Goal: Task Accomplishment & Management: Manage account settings

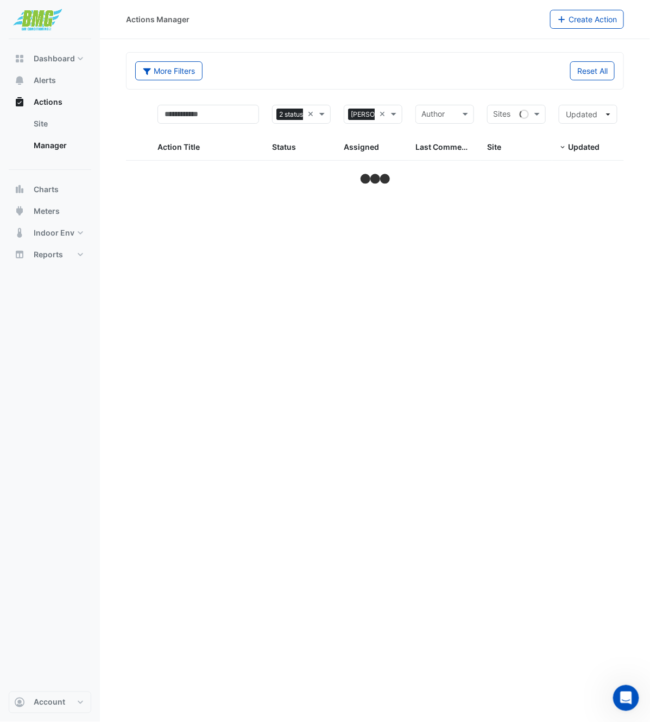
select select "***"
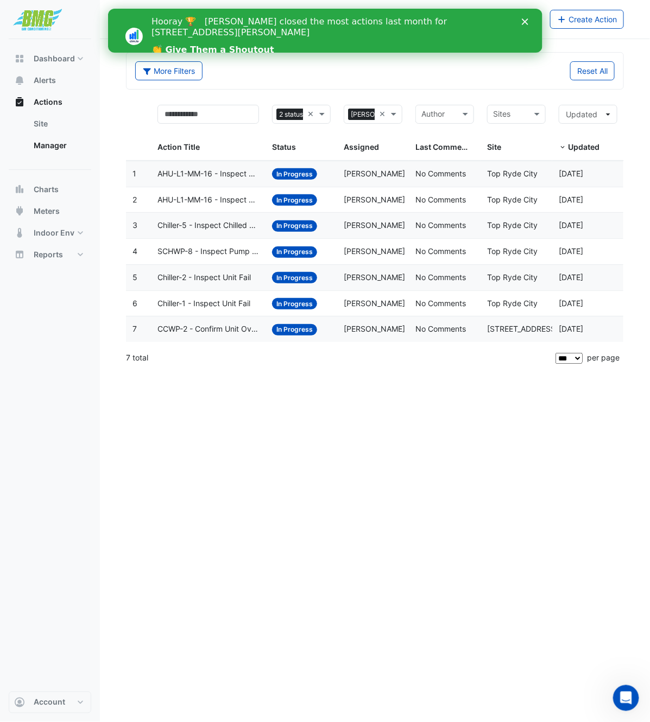
click at [214, 324] on span "CCWP-2 - Confirm Unit Overnight Operation (Energy Waste)" at bounding box center [207, 329] width 101 height 12
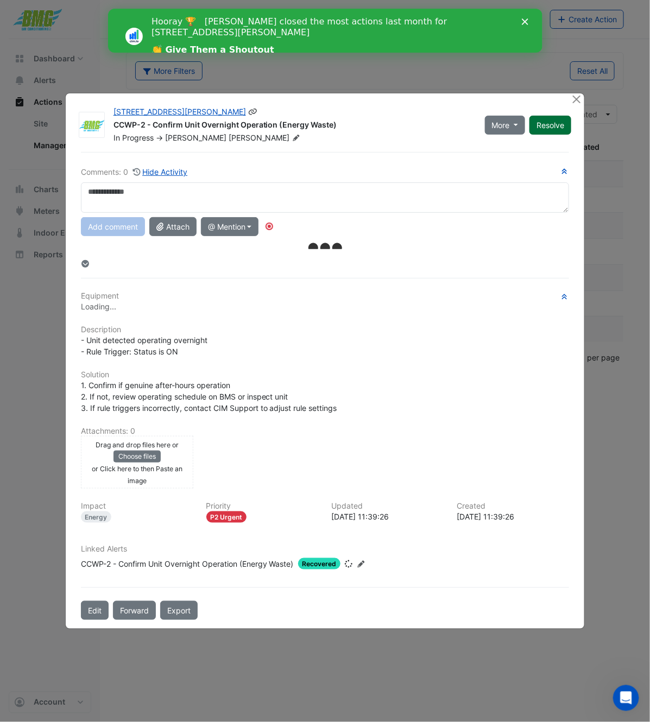
click at [547, 121] on button "Resolve" at bounding box center [550, 125] width 42 height 19
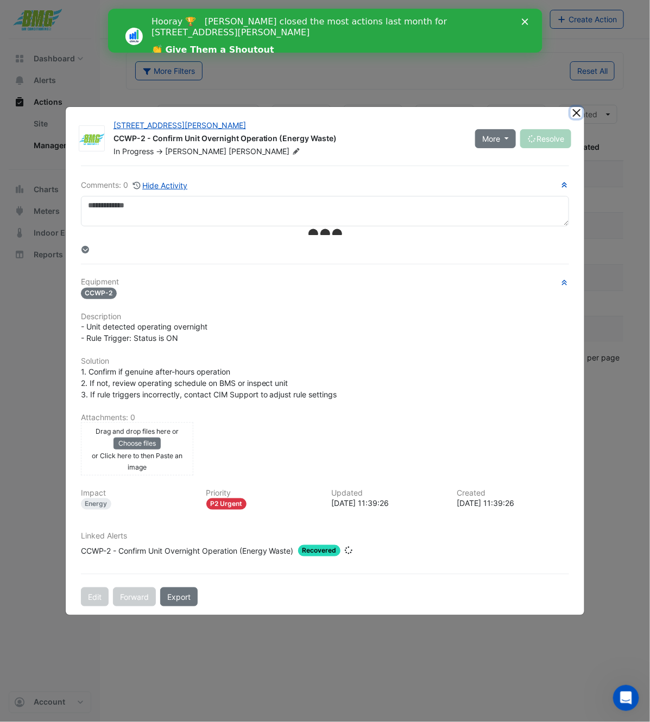
click at [579, 115] on button "Close" at bounding box center [575, 112] width 11 height 11
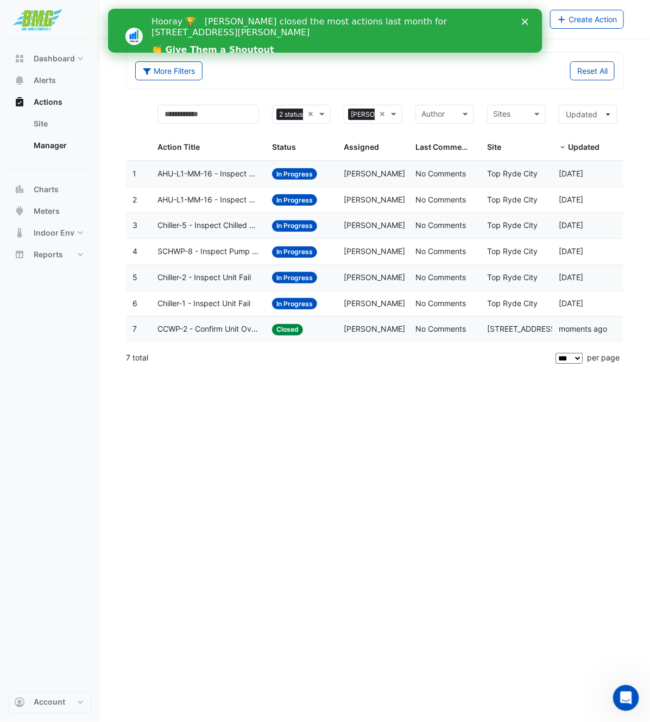
click at [244, 306] on span "Chiller-1 - Inspect Unit Fail" at bounding box center [203, 303] width 93 height 12
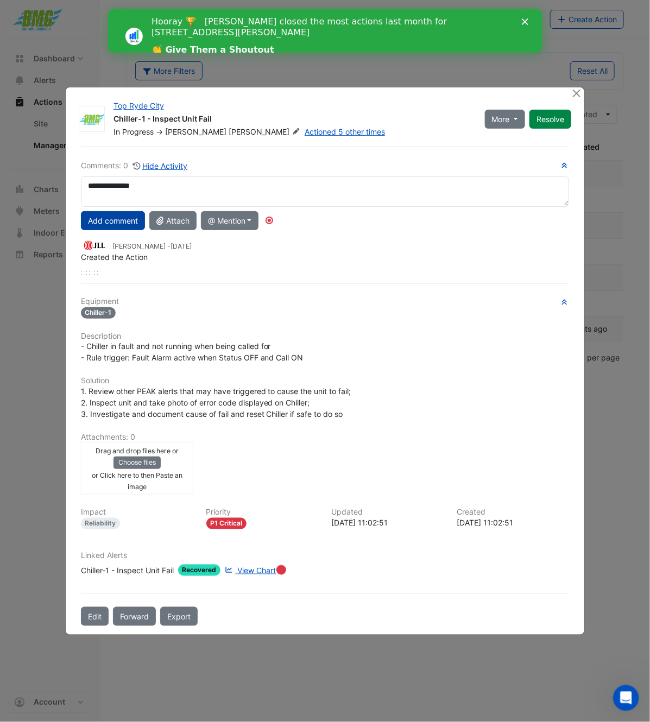
type textarea "**********"
click at [104, 223] on button "Add comment" at bounding box center [113, 220] width 64 height 19
click at [543, 125] on button "Resolve" at bounding box center [550, 119] width 42 height 19
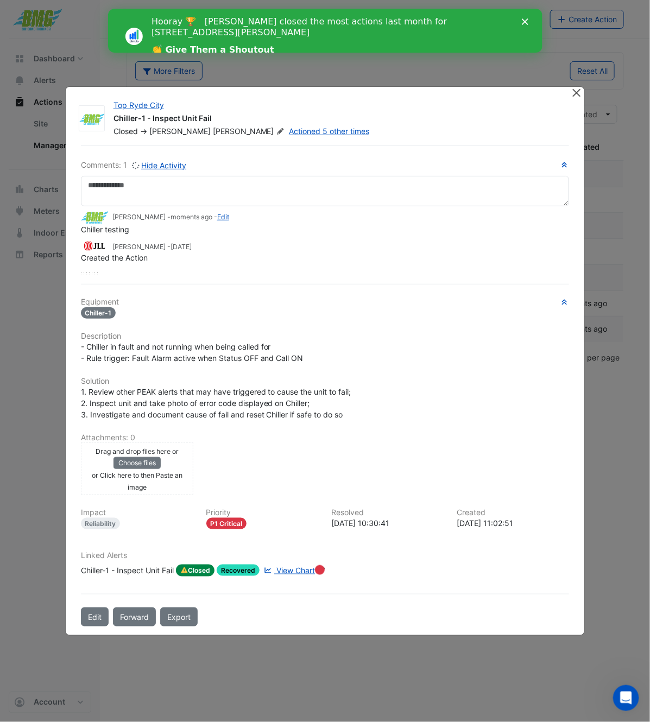
click at [577, 100] on div at bounding box center [570, 118] width 13 height 37
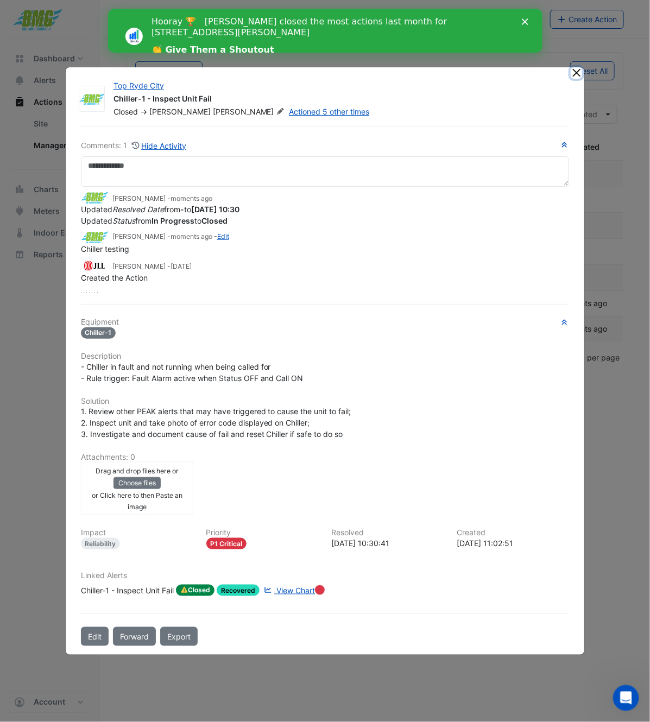
click at [573, 75] on button "Close" at bounding box center [575, 72] width 11 height 11
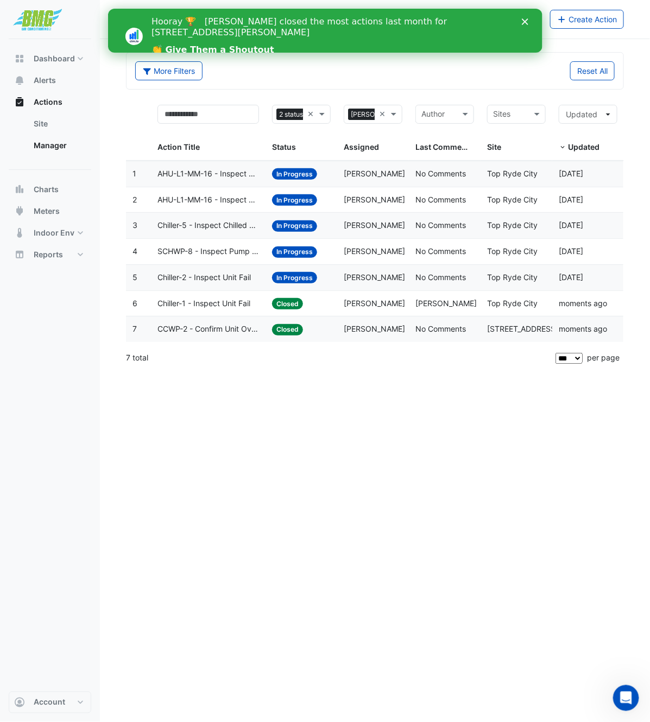
click at [245, 274] on span "Chiller-2 - Inspect Unit Fail" at bounding box center [203, 277] width 93 height 12
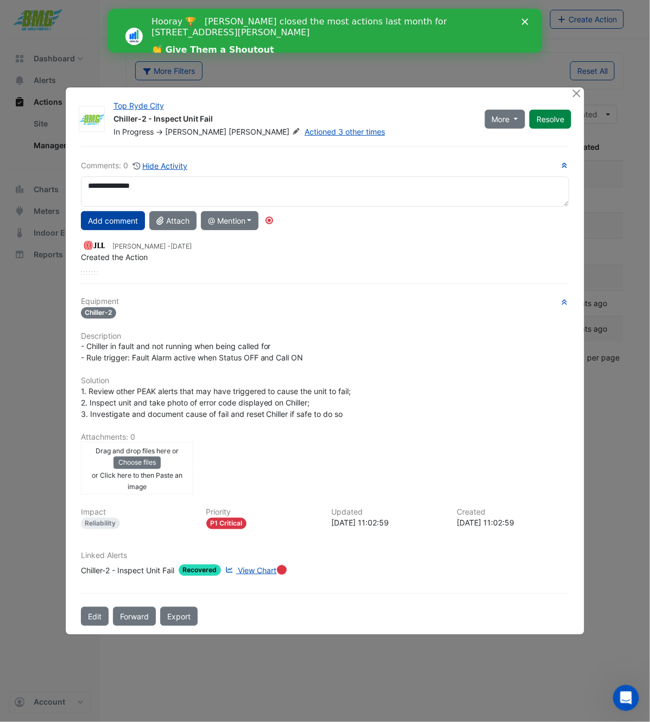
type textarea "**********"
click at [129, 219] on button "Add comment" at bounding box center [113, 220] width 64 height 19
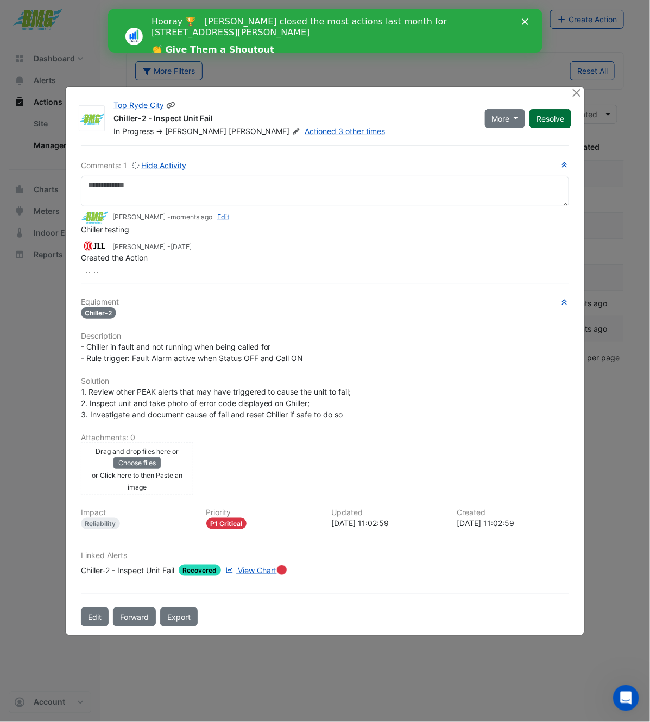
click at [559, 122] on button "Resolve" at bounding box center [550, 118] width 42 height 19
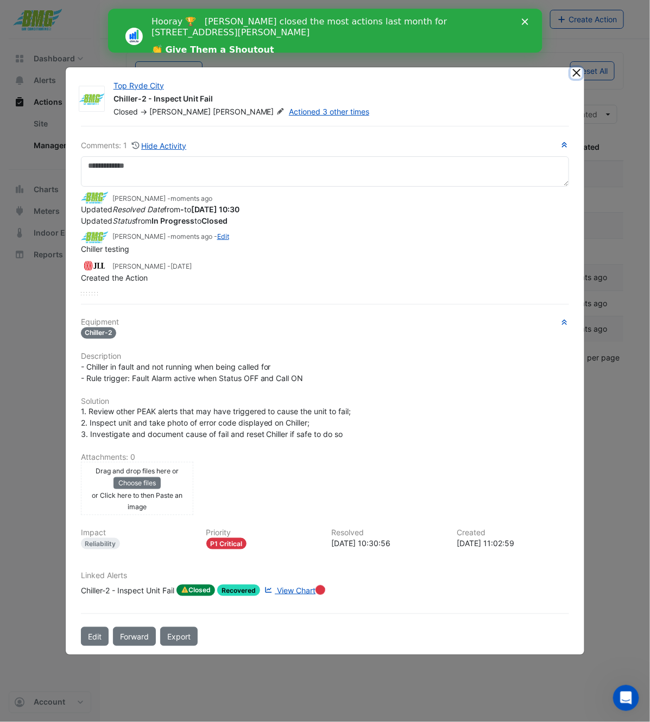
click at [574, 71] on button "Close" at bounding box center [575, 72] width 11 height 11
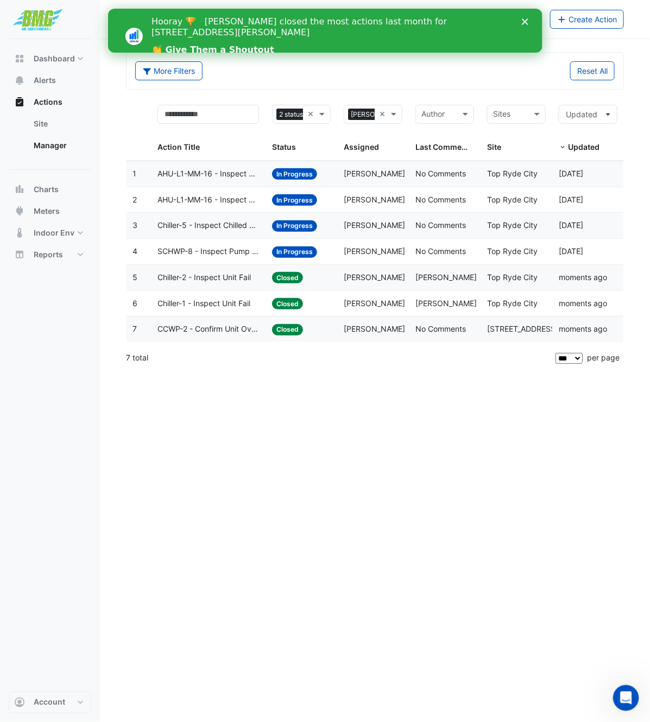
click at [232, 255] on span "SCHWP-8 - Inspect Pump Fault" at bounding box center [207, 251] width 101 height 12
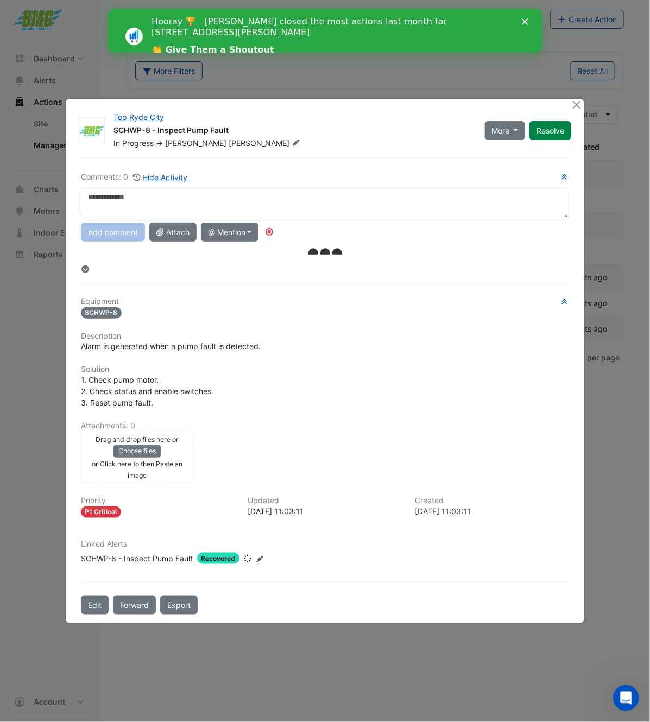
click at [243, 199] on textarea at bounding box center [325, 203] width 488 height 30
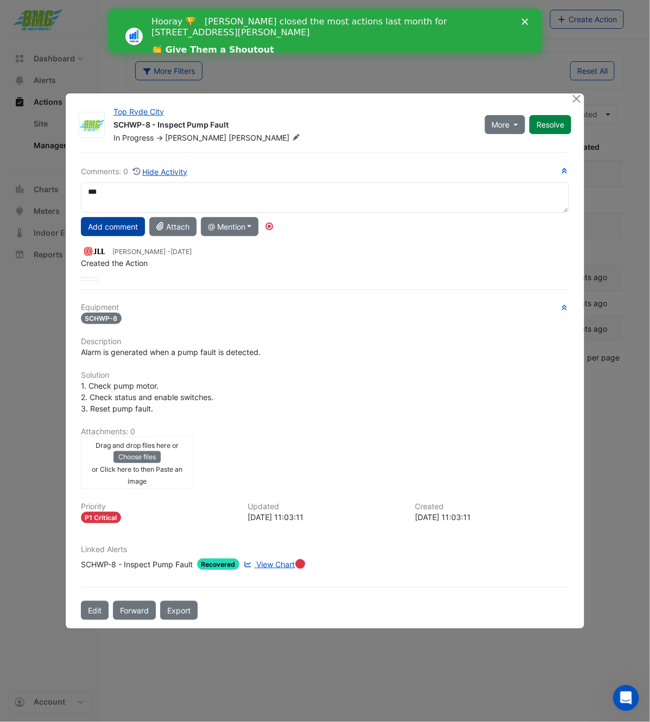
type textarea "***"
click at [116, 227] on button "Add comment" at bounding box center [113, 226] width 64 height 19
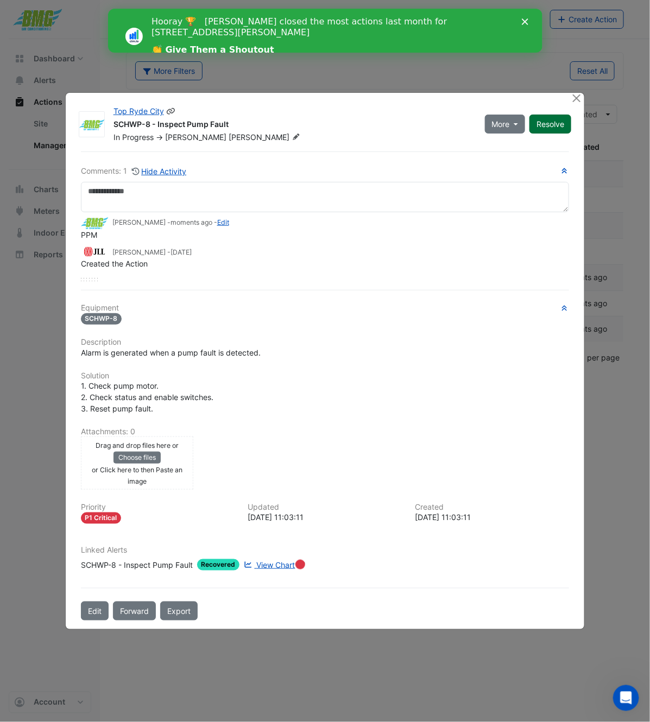
click at [538, 119] on button "Resolve" at bounding box center [550, 124] width 42 height 19
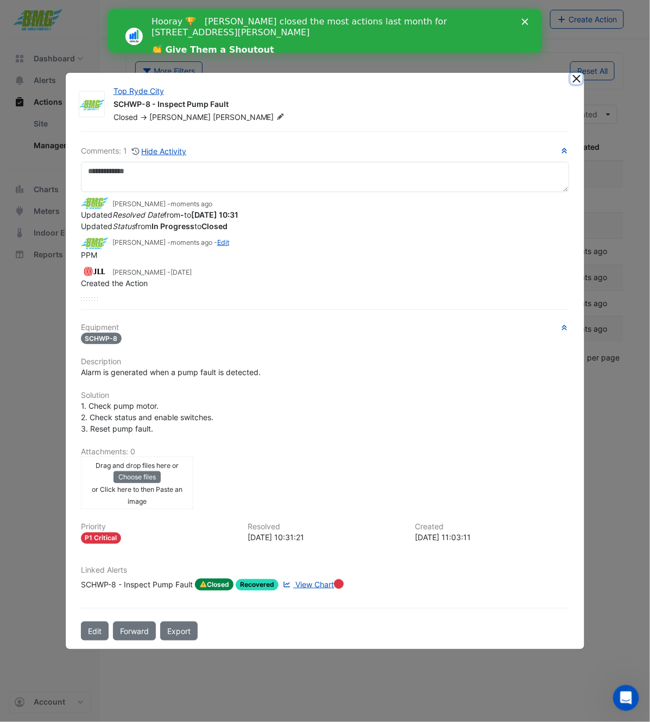
click at [576, 84] on button "Close" at bounding box center [575, 78] width 11 height 11
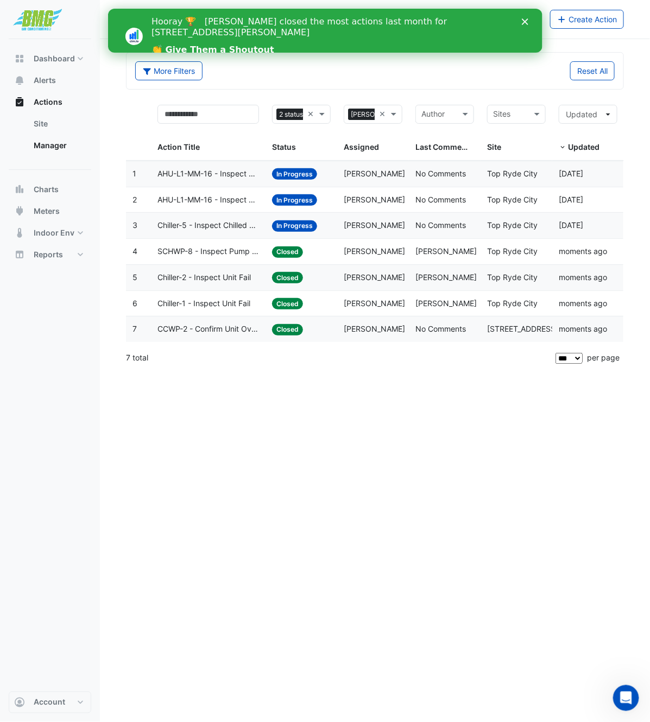
click at [237, 228] on span "Chiller-5 - Inspect Chilled Water Return Temp Broken Sensor" at bounding box center [207, 225] width 101 height 12
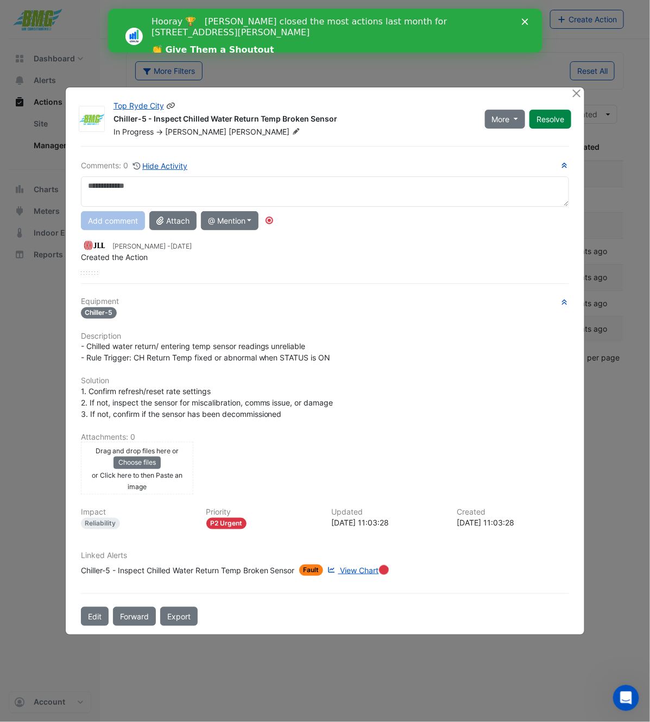
click at [293, 133] on icon at bounding box center [296, 131] width 7 height 7
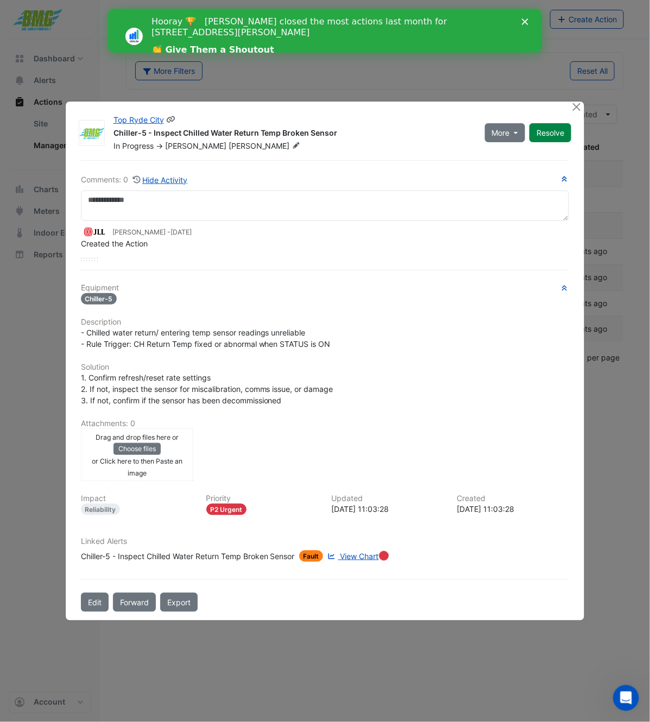
click at [293, 147] on icon at bounding box center [296, 145] width 7 height 7
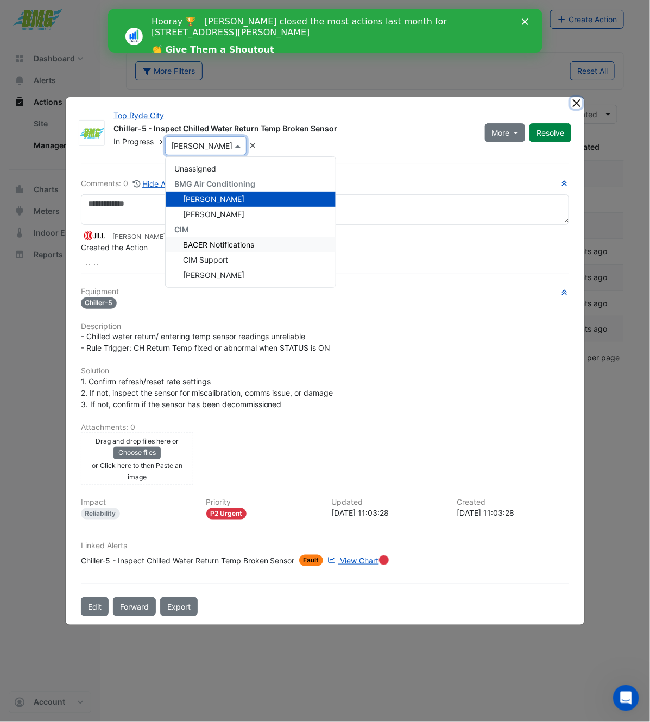
click at [579, 101] on button "Close" at bounding box center [575, 102] width 11 height 11
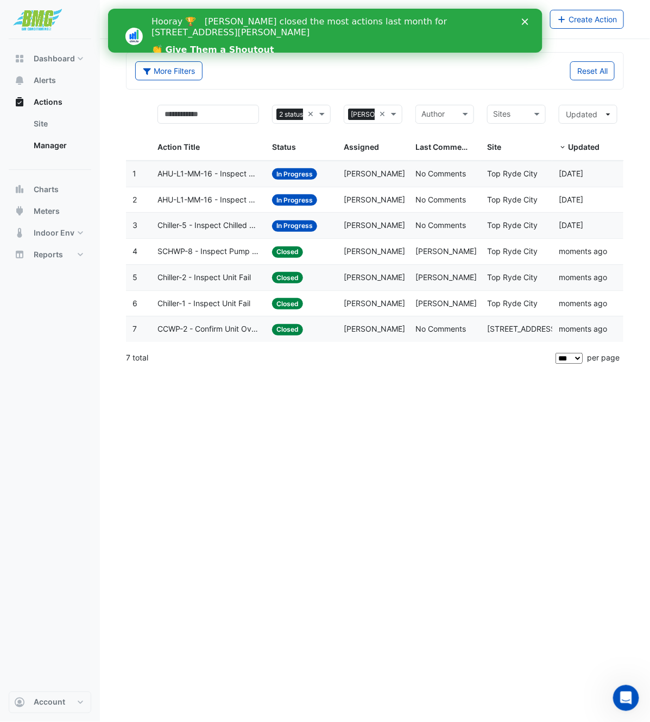
click at [66, 23] on div at bounding box center [50, 19] width 83 height 39
click at [524, 20] on icon "Close" at bounding box center [524, 21] width 7 height 7
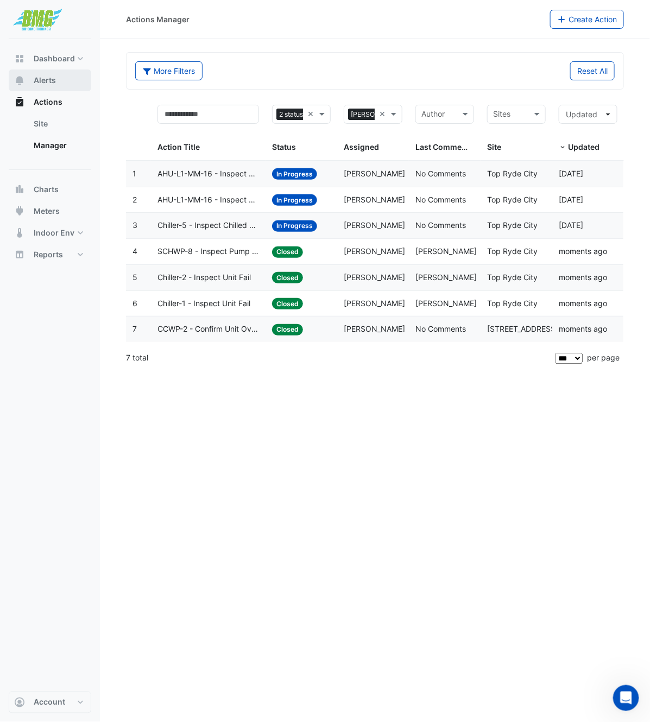
click at [54, 85] on span "Alerts" at bounding box center [45, 80] width 22 height 11
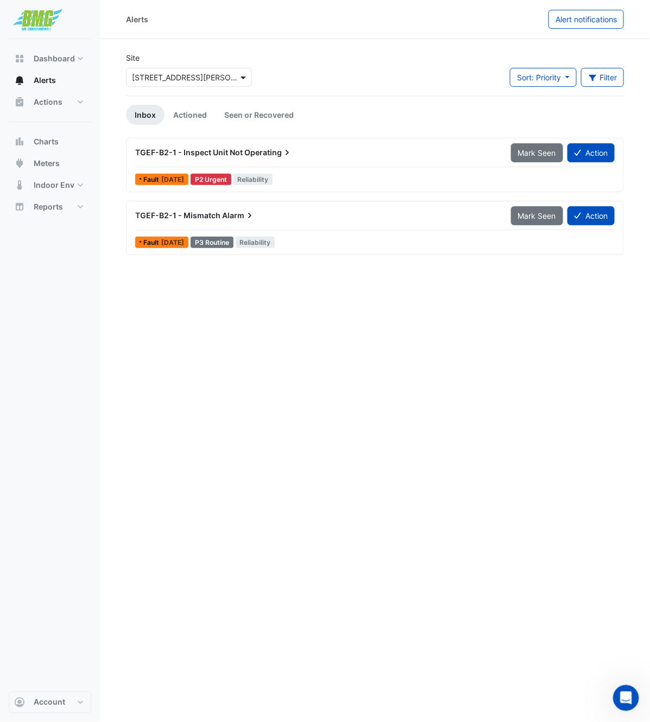
click at [242, 80] on span at bounding box center [245, 77] width 14 height 11
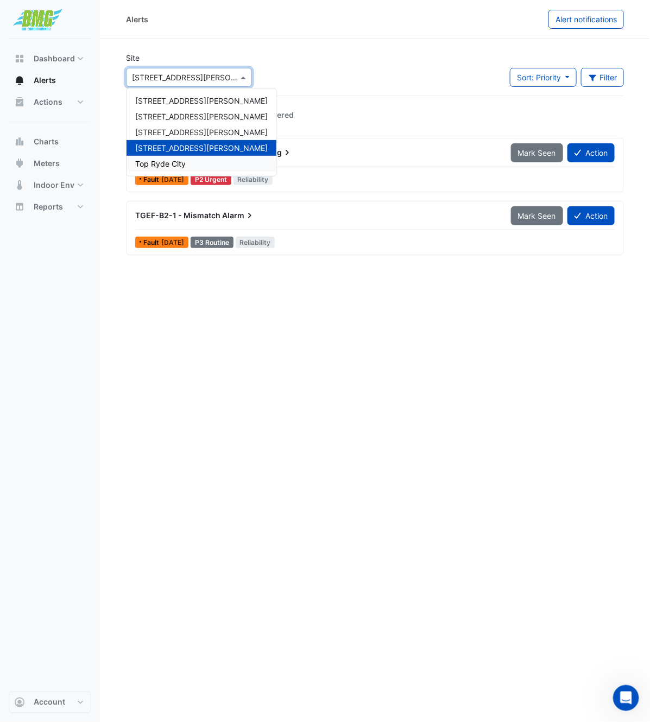
click at [161, 168] on div "Top Ryde City" at bounding box center [201, 164] width 150 height 16
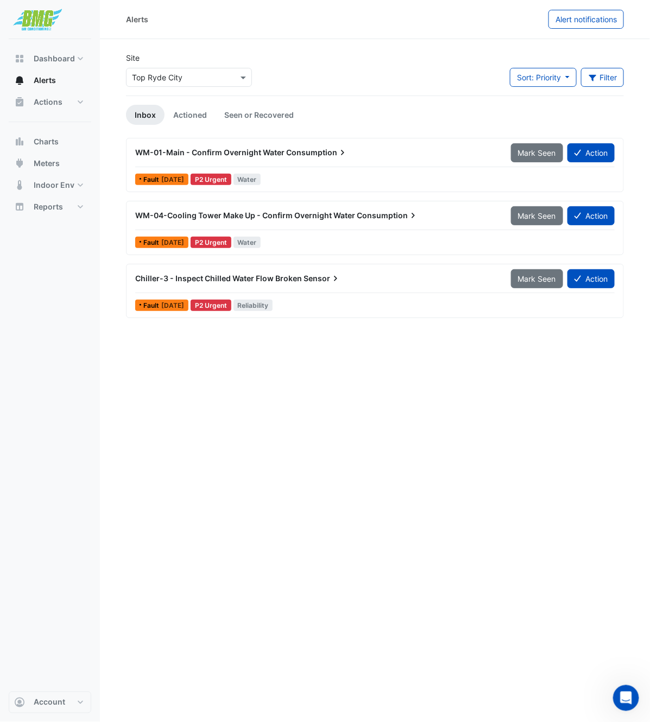
click at [239, 214] on span "WM-04-Cooling Tower Make Up - Confirm Overnight Water" at bounding box center [245, 215] width 220 height 9
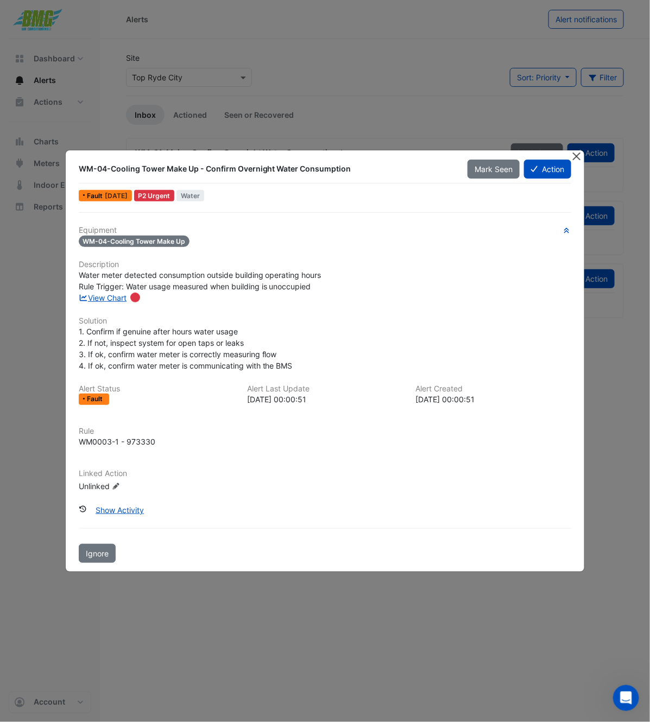
click at [577, 158] on button "Close" at bounding box center [575, 155] width 11 height 11
